Goal: Use online tool/utility: Use online tool/utility

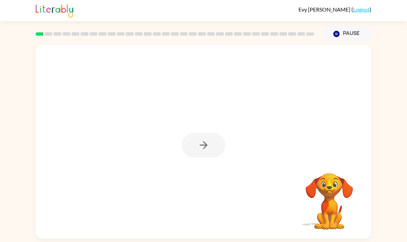
click at [208, 149] on div at bounding box center [203, 145] width 43 height 25
click at [201, 145] on icon "button" at bounding box center [203, 145] width 8 height 8
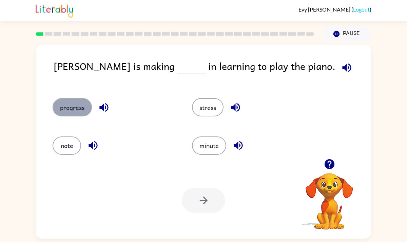
click at [83, 107] on button "progress" at bounding box center [72, 107] width 39 height 18
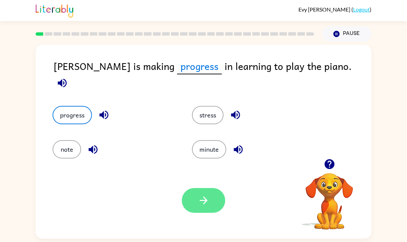
click at [216, 201] on button "button" at bounding box center [203, 200] width 43 height 25
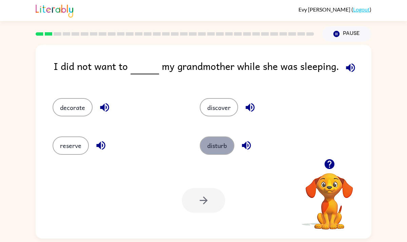
click at [222, 141] on button "disturb" at bounding box center [217, 145] width 35 height 18
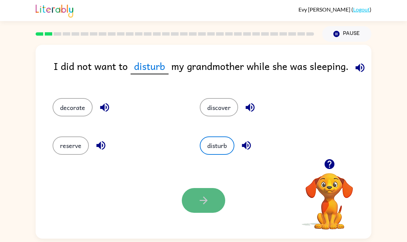
click at [214, 202] on button "button" at bounding box center [203, 200] width 43 height 25
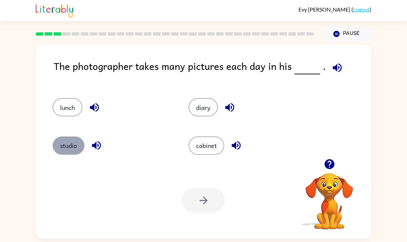
click at [71, 139] on button "studio" at bounding box center [69, 145] width 32 height 18
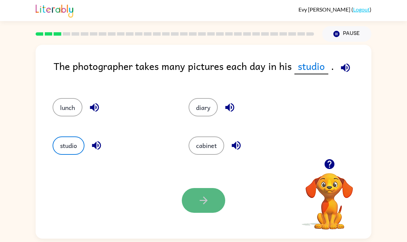
click at [189, 206] on button "button" at bounding box center [203, 200] width 43 height 25
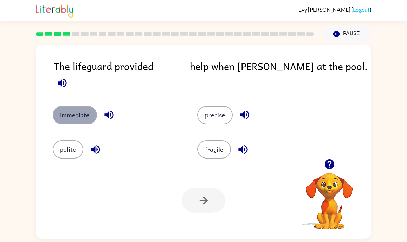
click at [84, 106] on button "immediate" at bounding box center [75, 115] width 44 height 18
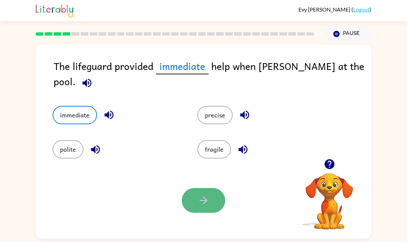
click at [199, 199] on icon "button" at bounding box center [204, 200] width 12 height 12
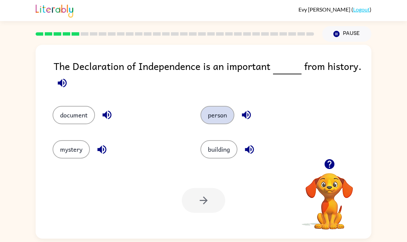
click at [219, 122] on button "person" at bounding box center [217, 115] width 34 height 18
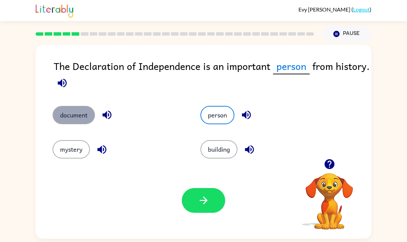
click at [69, 111] on button "document" at bounding box center [74, 115] width 42 height 18
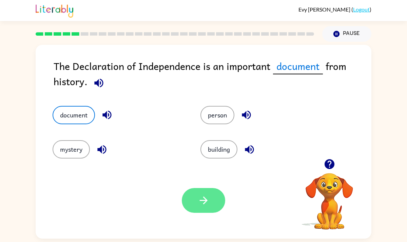
click at [198, 207] on button "button" at bounding box center [203, 200] width 43 height 25
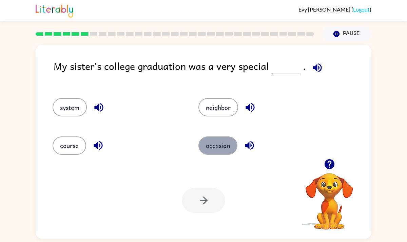
click at [221, 145] on button "occasion" at bounding box center [217, 145] width 39 height 18
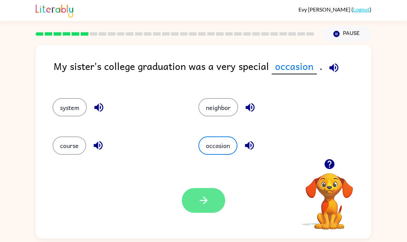
click at [205, 208] on button "button" at bounding box center [203, 200] width 43 height 25
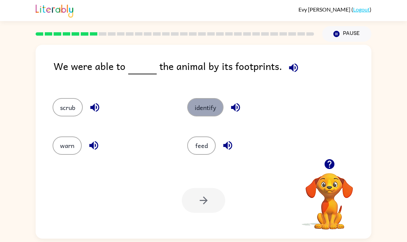
click at [199, 106] on button "identify" at bounding box center [205, 107] width 36 height 18
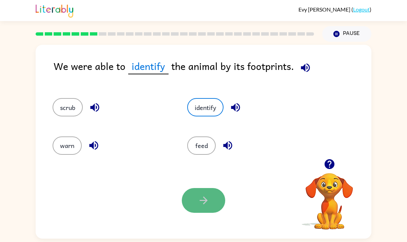
click at [208, 197] on icon "button" at bounding box center [204, 200] width 12 height 12
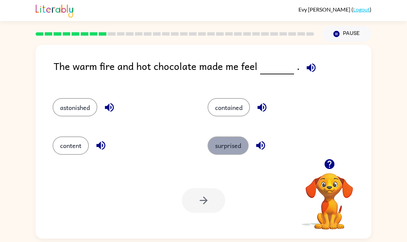
click at [230, 147] on button "surprised" at bounding box center [228, 145] width 41 height 18
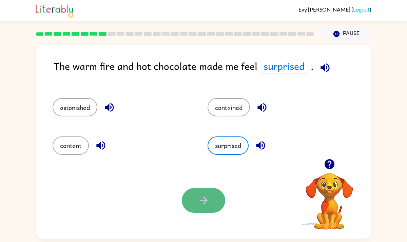
click at [208, 205] on icon "button" at bounding box center [204, 200] width 12 height 12
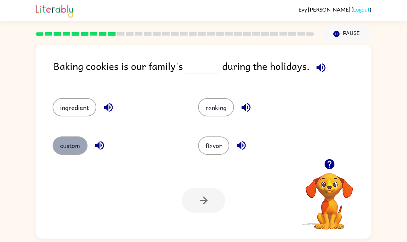
click at [82, 147] on button "custom" at bounding box center [70, 145] width 35 height 18
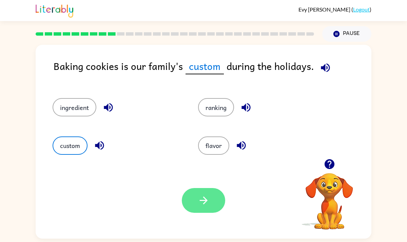
click at [196, 196] on button "button" at bounding box center [203, 200] width 43 height 25
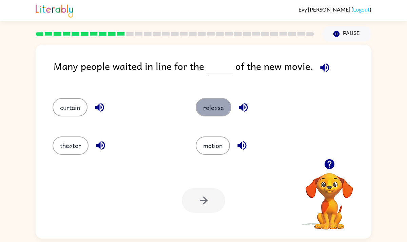
click at [216, 110] on button "release" at bounding box center [214, 107] width 36 height 18
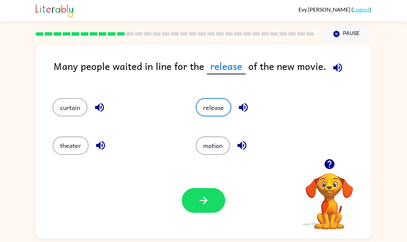
click at [200, 218] on div "Your browser must support playing .mp4 files to use Literably. Please try using…" at bounding box center [204, 200] width 336 height 76
click at [200, 202] on icon "button" at bounding box center [204, 200] width 12 height 12
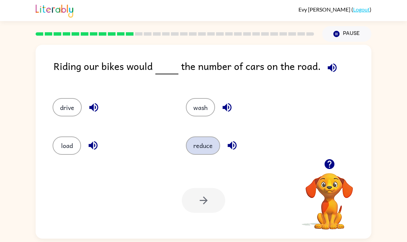
click at [202, 149] on button "reduce" at bounding box center [203, 145] width 34 height 18
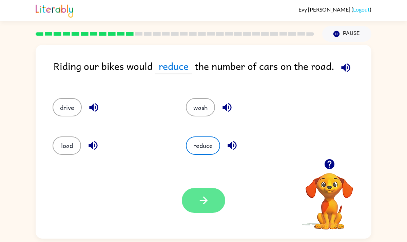
click at [206, 197] on icon "button" at bounding box center [204, 200] width 12 height 12
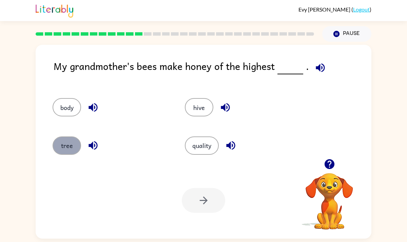
click at [60, 141] on button "tree" at bounding box center [67, 145] width 28 height 18
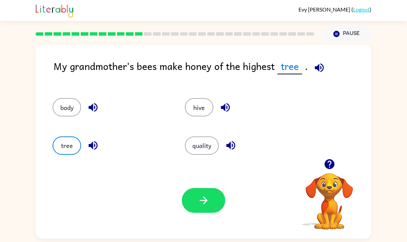
click at [206, 187] on div "Your browser must support playing .mp4 files to use Literably. Please try using…" at bounding box center [204, 200] width 336 height 76
click at [206, 198] on icon "button" at bounding box center [204, 200] width 12 height 12
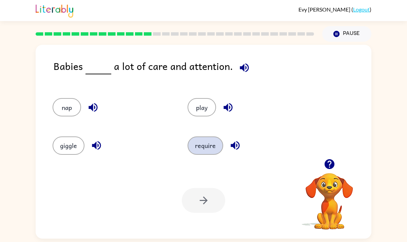
click at [203, 146] on button "require" at bounding box center [206, 145] width 36 height 18
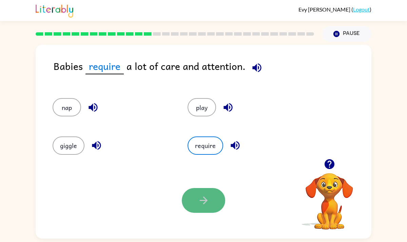
click at [200, 196] on icon "button" at bounding box center [204, 200] width 12 height 12
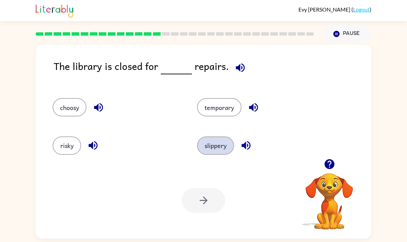
click at [213, 146] on button "slippery" at bounding box center [215, 145] width 37 height 18
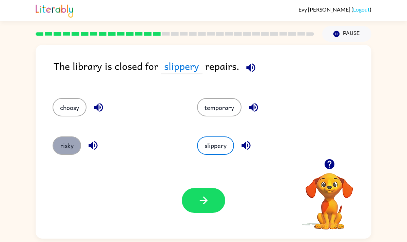
click at [62, 148] on button "risky" at bounding box center [67, 145] width 28 height 18
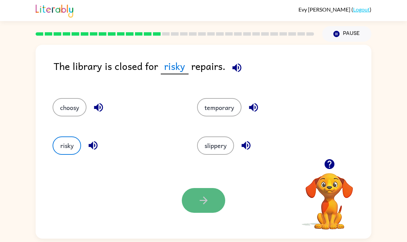
click at [206, 203] on icon "button" at bounding box center [204, 200] width 12 height 12
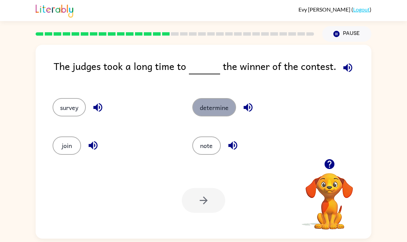
click at [211, 107] on button "determine" at bounding box center [214, 107] width 44 height 18
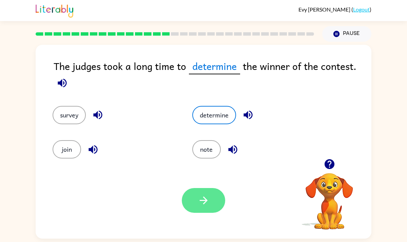
click at [205, 194] on icon "button" at bounding box center [204, 200] width 12 height 12
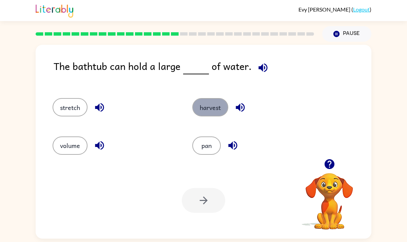
click at [211, 106] on button "harvest" at bounding box center [210, 107] width 36 height 18
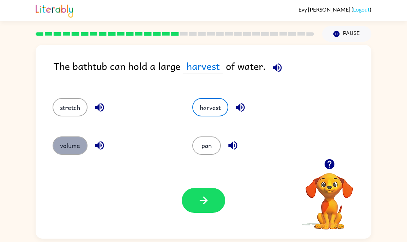
click at [67, 142] on button "volume" at bounding box center [70, 145] width 35 height 18
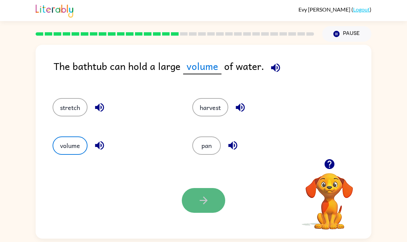
click at [201, 196] on icon "button" at bounding box center [204, 200] width 12 height 12
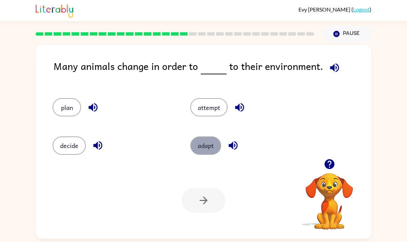
click at [205, 143] on button "adapt" at bounding box center [205, 145] width 31 height 18
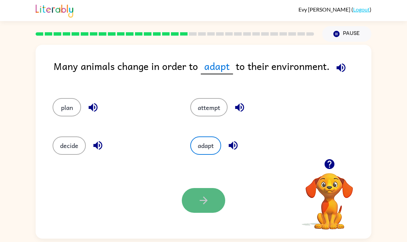
click at [215, 204] on button "button" at bounding box center [203, 200] width 43 height 25
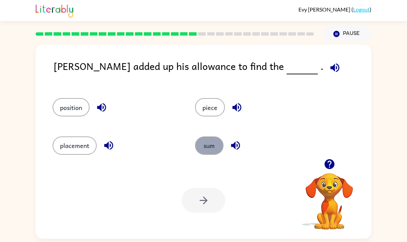
click at [201, 140] on button "sum" at bounding box center [209, 145] width 28 height 18
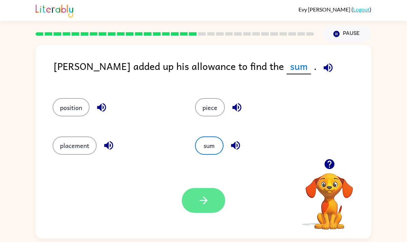
click at [213, 204] on button "button" at bounding box center [203, 200] width 43 height 25
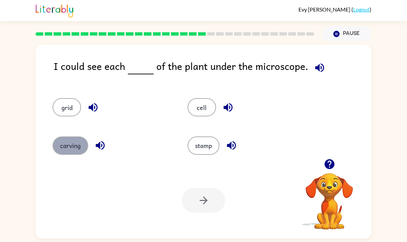
click at [78, 142] on button "carving" at bounding box center [71, 145] width 36 height 18
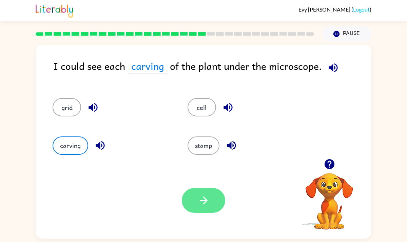
click at [209, 194] on icon "button" at bounding box center [204, 200] width 12 height 12
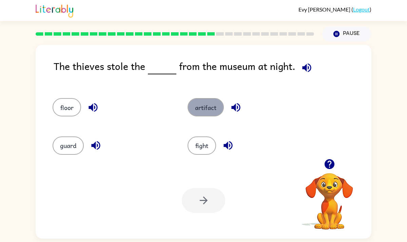
click at [208, 110] on button "artifact" at bounding box center [206, 107] width 36 height 18
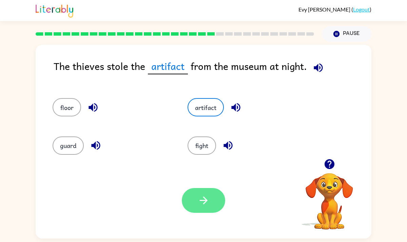
click at [203, 208] on button "button" at bounding box center [203, 200] width 43 height 25
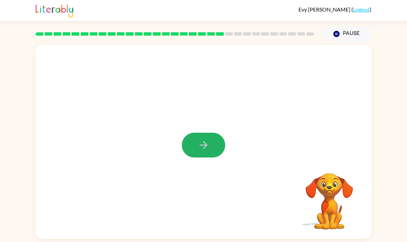
click at [200, 144] on icon "button" at bounding box center [204, 145] width 12 height 12
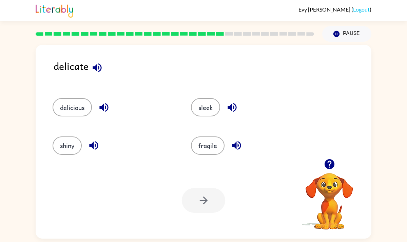
click at [96, 72] on icon "button" at bounding box center [97, 68] width 12 height 12
click at [202, 141] on button "fragile" at bounding box center [208, 145] width 34 height 18
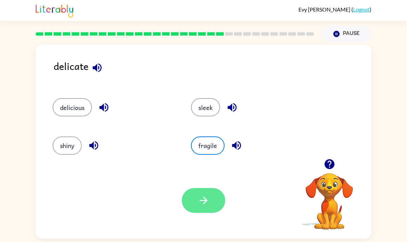
click at [204, 198] on icon "button" at bounding box center [203, 200] width 8 height 8
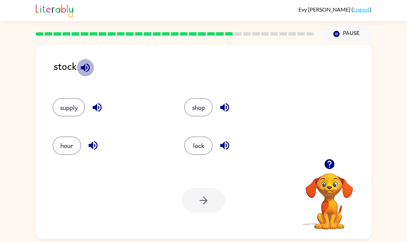
click at [83, 66] on icon "button" at bounding box center [85, 67] width 9 height 9
click at [193, 111] on button "shop" at bounding box center [198, 107] width 28 height 18
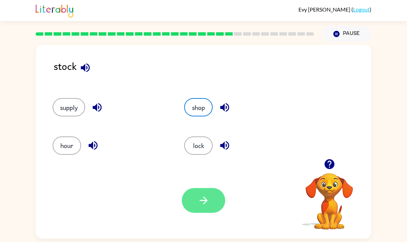
click at [205, 190] on button "button" at bounding box center [203, 200] width 43 height 25
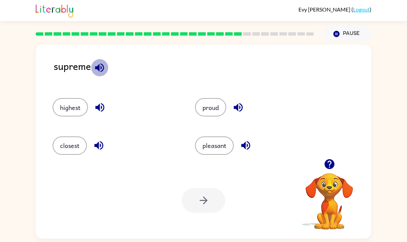
click at [105, 70] on icon "button" at bounding box center [100, 68] width 12 height 12
click at [222, 150] on button "pleasant" at bounding box center [214, 145] width 39 height 18
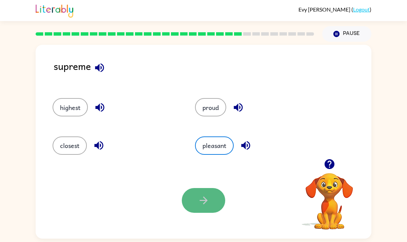
click at [206, 211] on button "button" at bounding box center [203, 200] width 43 height 25
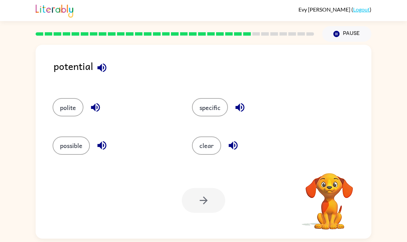
click at [97, 69] on icon "button" at bounding box center [102, 68] width 12 height 12
click at [100, 102] on icon "button" at bounding box center [96, 107] width 12 height 12
click at [98, 144] on icon "button" at bounding box center [101, 145] width 9 height 9
click at [71, 108] on button "polite" at bounding box center [68, 107] width 31 height 18
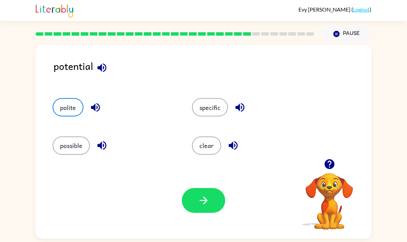
click at [236, 105] on icon "button" at bounding box center [240, 107] width 12 height 12
click at [233, 150] on icon "button" at bounding box center [233, 145] width 12 height 12
click at [216, 197] on button "button" at bounding box center [203, 200] width 43 height 25
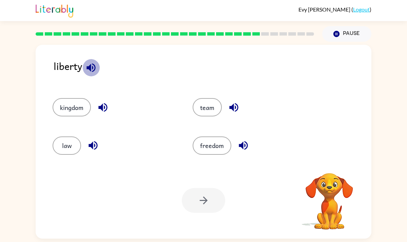
click at [89, 69] on icon "button" at bounding box center [90, 67] width 9 height 9
click at [83, 107] on button "kingdom" at bounding box center [72, 107] width 38 height 18
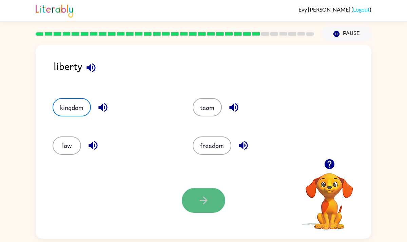
click at [193, 204] on button "button" at bounding box center [203, 200] width 43 height 25
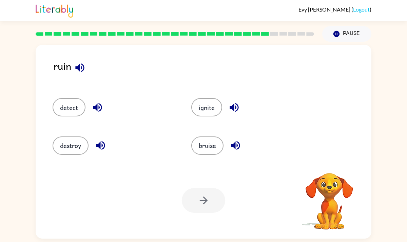
click at [83, 69] on icon "button" at bounding box center [79, 67] width 9 height 9
click at [81, 148] on button "destroy" at bounding box center [71, 145] width 36 height 18
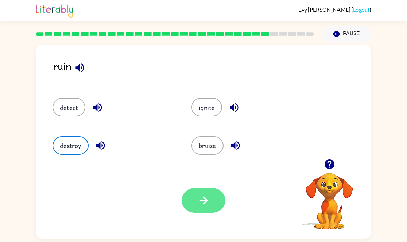
click at [195, 199] on button "button" at bounding box center [203, 200] width 43 height 25
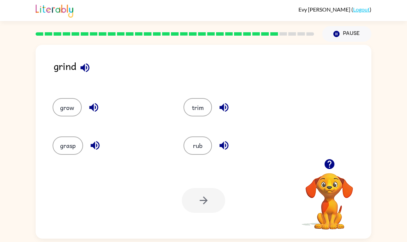
click at [81, 64] on icon "button" at bounding box center [85, 68] width 12 height 12
click at [196, 140] on button "rub" at bounding box center [198, 145] width 28 height 18
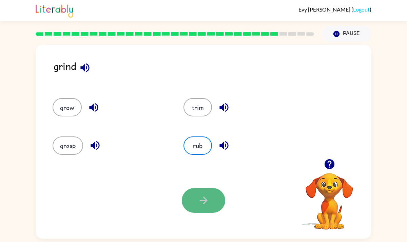
click at [210, 198] on button "button" at bounding box center [203, 200] width 43 height 25
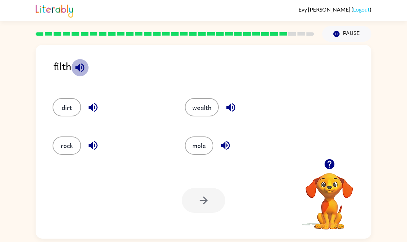
click at [80, 68] on icon "button" at bounding box center [80, 68] width 12 height 12
click at [232, 106] on icon "button" at bounding box center [231, 107] width 12 height 12
click at [231, 148] on button "button" at bounding box center [225, 145] width 17 height 17
click at [93, 144] on icon "button" at bounding box center [93, 145] width 12 height 12
click at [91, 107] on icon "button" at bounding box center [93, 107] width 9 height 9
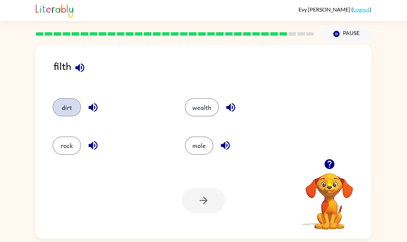
click at [72, 104] on button "dirt" at bounding box center [67, 107] width 28 height 18
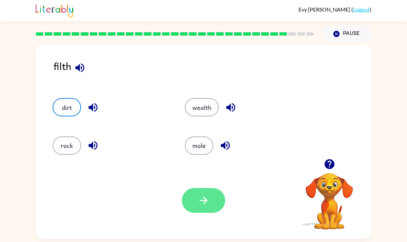
click at [201, 198] on icon "button" at bounding box center [204, 200] width 12 height 12
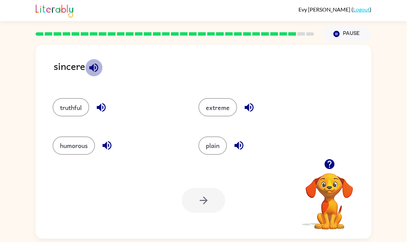
click at [92, 73] on icon "button" at bounding box center [94, 68] width 12 height 12
click at [103, 106] on icon "button" at bounding box center [101, 107] width 9 height 9
click at [113, 145] on icon "button" at bounding box center [107, 145] width 12 height 12
click at [235, 153] on button "button" at bounding box center [238, 145] width 17 height 17
click at [248, 104] on icon "button" at bounding box center [249, 107] width 9 height 9
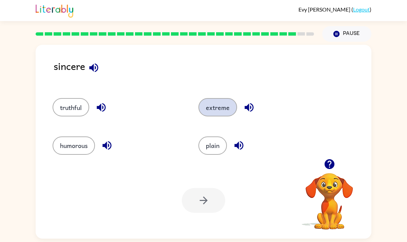
click at [224, 107] on button "extreme" at bounding box center [217, 107] width 39 height 18
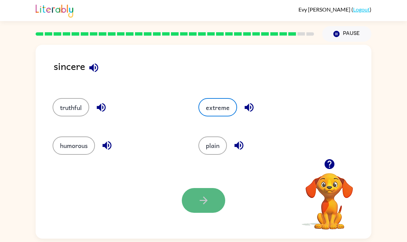
click at [196, 196] on button "button" at bounding box center [203, 200] width 43 height 25
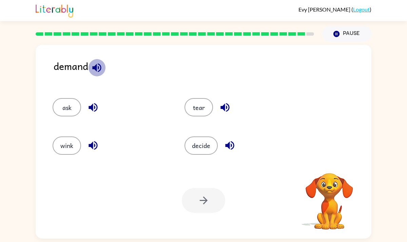
click at [93, 63] on icon "button" at bounding box center [97, 68] width 12 height 12
click at [72, 106] on button "ask" at bounding box center [67, 107] width 28 height 18
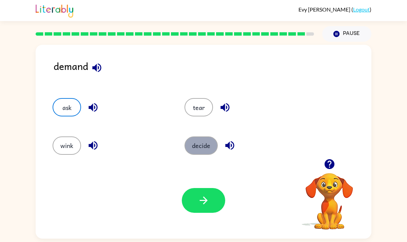
click at [199, 149] on button "decide" at bounding box center [201, 145] width 33 height 18
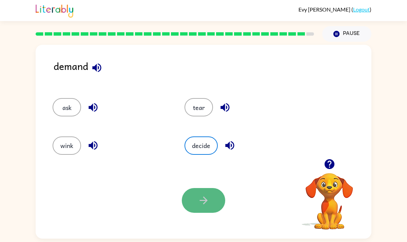
click at [212, 201] on button "button" at bounding box center [203, 200] width 43 height 25
